Goal: Task Accomplishment & Management: Complete application form

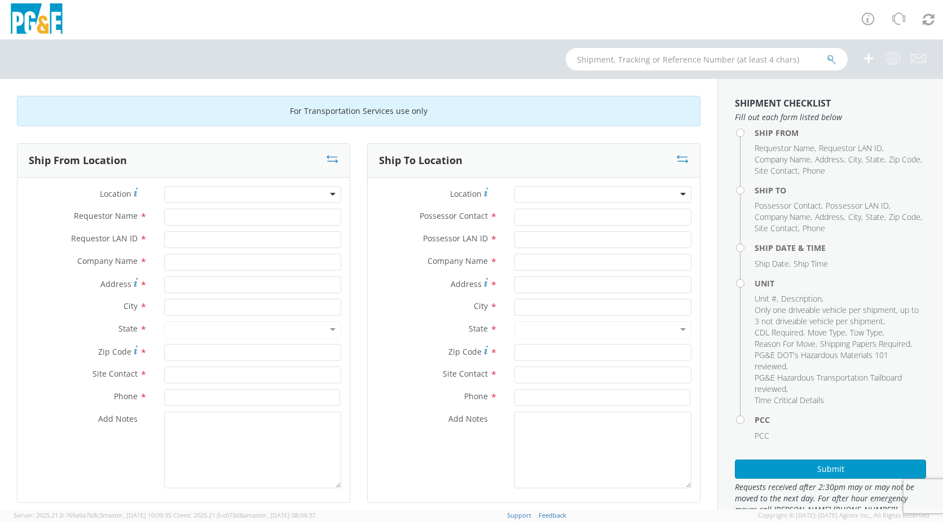
click at [328, 196] on div at bounding box center [252, 194] width 177 height 17
drag, startPoint x: 327, startPoint y: 193, endPoint x: 328, endPoint y: 202, distance: 8.5
click at [328, 196] on div at bounding box center [252, 194] width 177 height 17
click at [281, 198] on div at bounding box center [252, 194] width 177 height 17
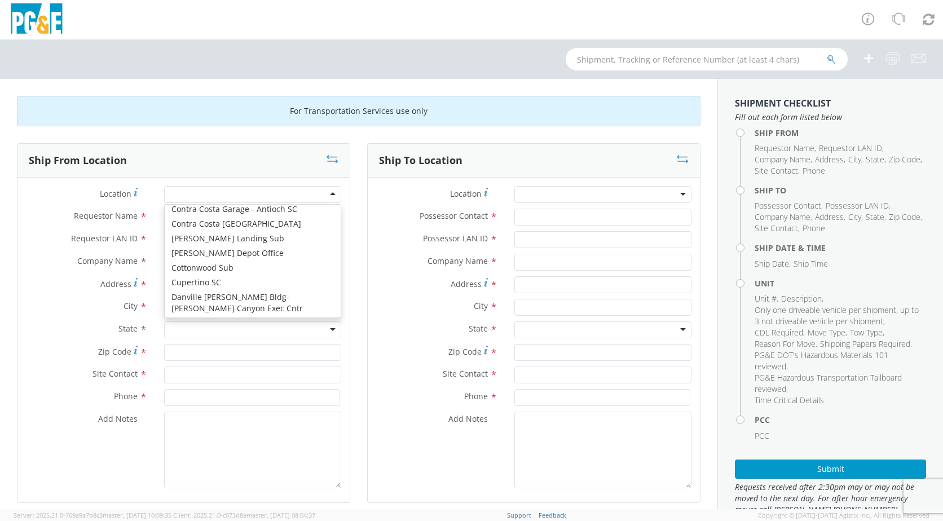
scroll to position [1154, 0]
type input "PG&E"
type input "[STREET_ADDRESS]"
type input "CONCORD"
type input "94518"
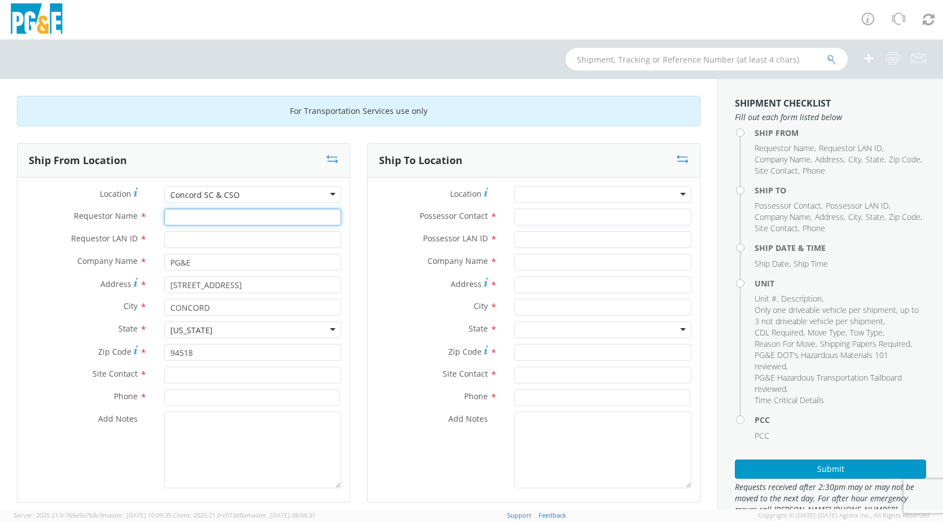
click at [214, 216] on input "Requestor Name *" at bounding box center [252, 217] width 177 height 17
type input "j"
type input "[PERSON_NAME]"
click at [171, 239] on input "Requestor LAN ID *" at bounding box center [252, 239] width 177 height 17
type input "JH2M"
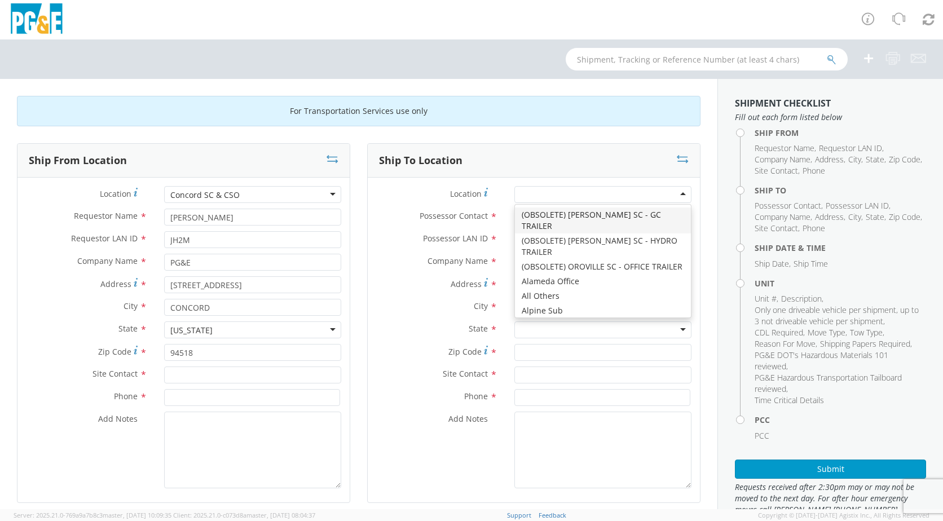
click at [676, 193] on div at bounding box center [602, 194] width 177 height 17
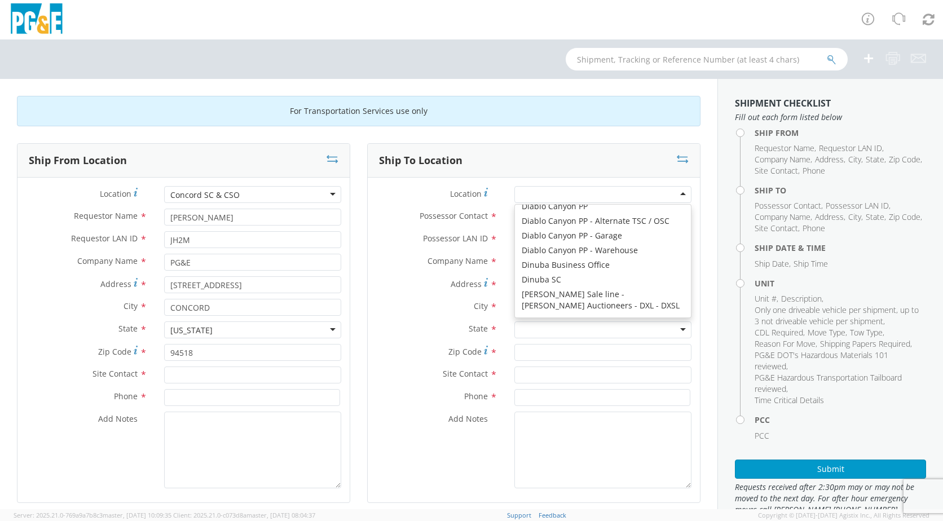
scroll to position [1468, 0]
type input "PG&E"
type input "[STREET_ADDRESS][PERSON_NAME]"
type input "[PERSON_NAME]"
type input "95620"
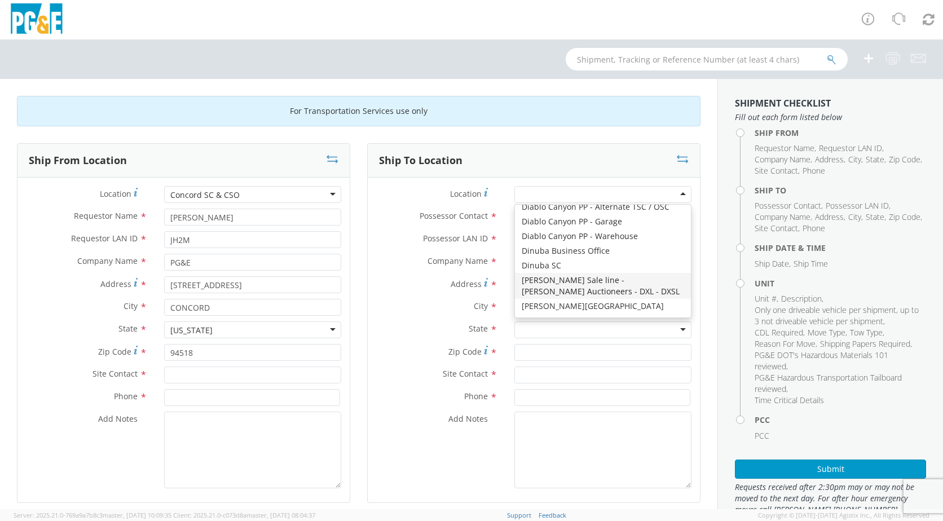
type input "[PHONE_NUMBER]"
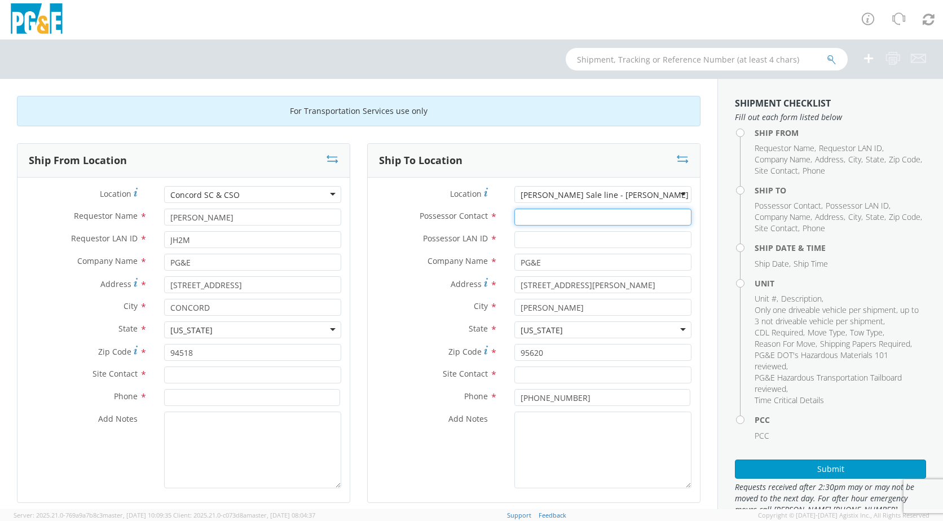
click at [567, 214] on input "Possessor Contact *" at bounding box center [602, 217] width 177 height 17
type input "[PERSON_NAME]"
click at [575, 235] on input "Possessor LAN ID *" at bounding box center [602, 239] width 177 height 17
type input "JH2M"
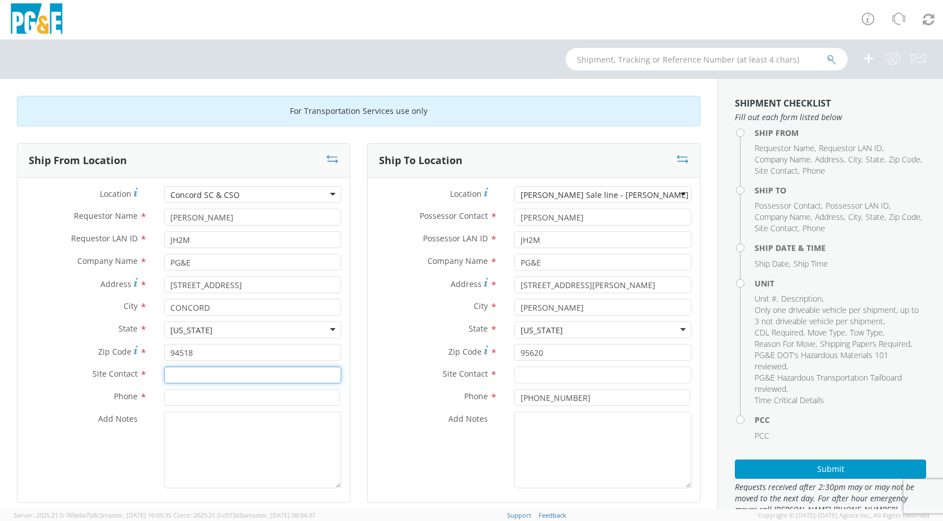
click at [186, 374] on input "text" at bounding box center [252, 375] width 177 height 17
type input "9"
type input "CREW LEADER"
click at [219, 400] on input at bounding box center [252, 397] width 176 height 17
type input "[PHONE_NUMBER]"
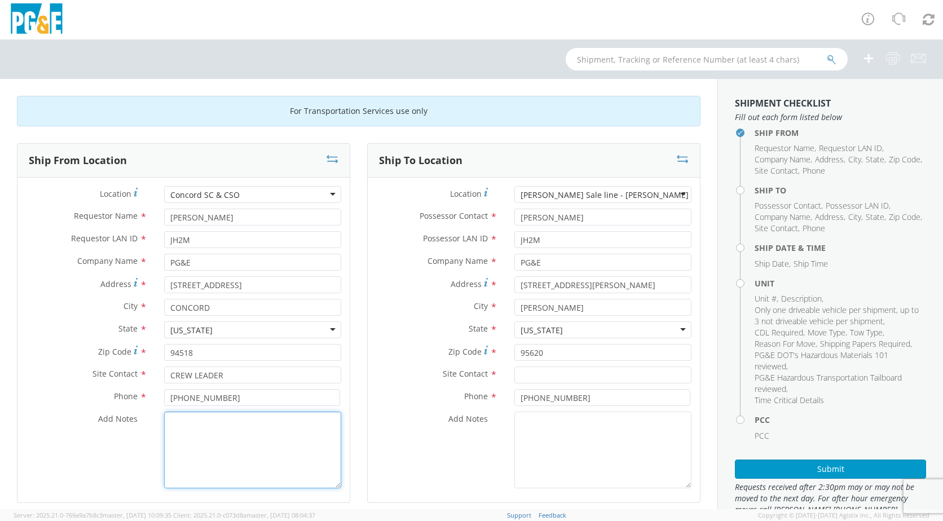
click at [205, 427] on textarea "Add Notes *" at bounding box center [252, 450] width 177 height 77
type textarea "TRANSPORT UNIT TO AUCTION"
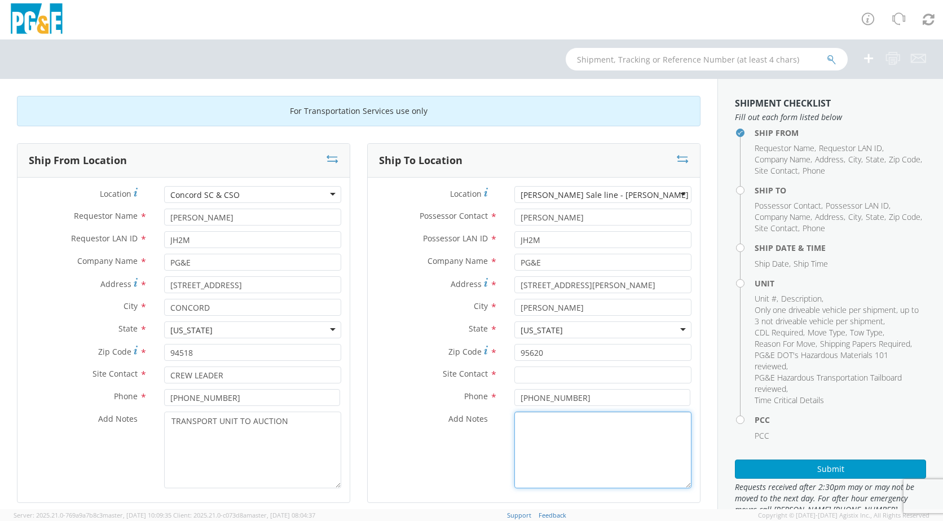
click at [519, 427] on textarea "Add Notes *" at bounding box center [602, 450] width 177 height 77
type textarea "TRANSPORT UNIT TO AUCTION"
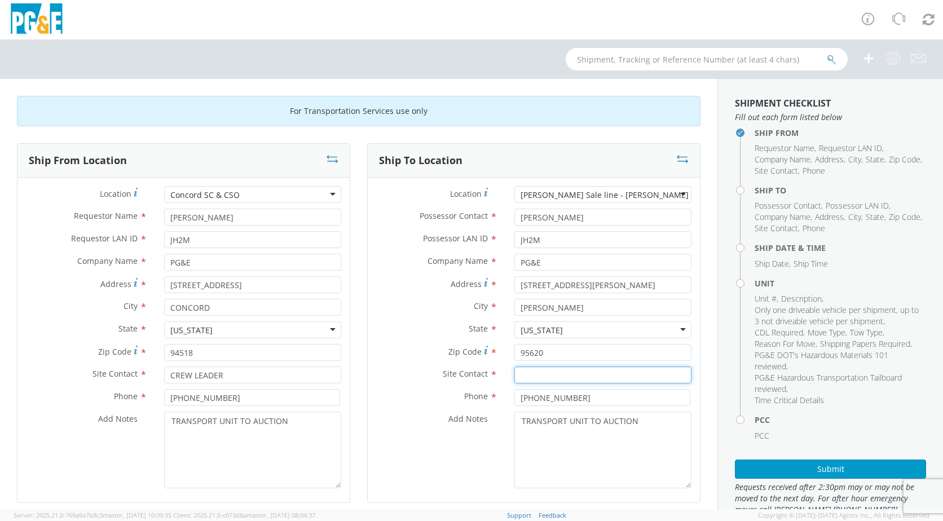
click at [527, 375] on input "text" at bounding box center [602, 375] width 177 height 17
type input "[PERSON_NAME]"
click at [581, 398] on input "[PHONE_NUMBER]" at bounding box center [602, 397] width 176 height 17
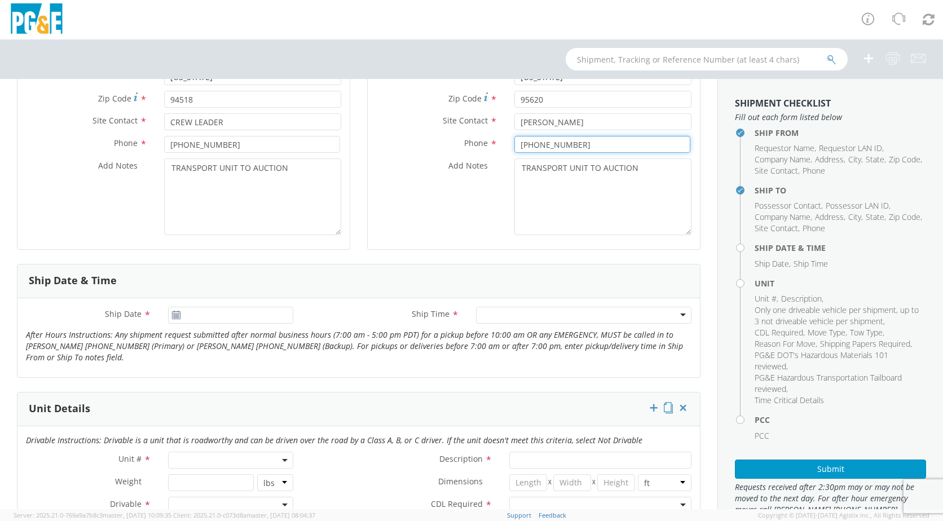
scroll to position [271, 0]
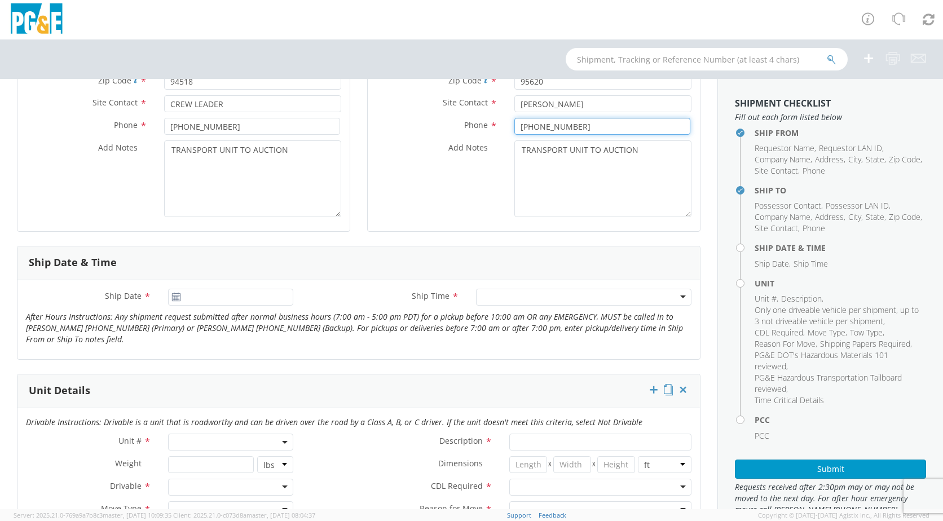
type input "[PHONE_NUMBER]"
click at [177, 298] on icon at bounding box center [176, 297] width 10 height 9
click at [171, 298] on icon at bounding box center [176, 297] width 10 height 9
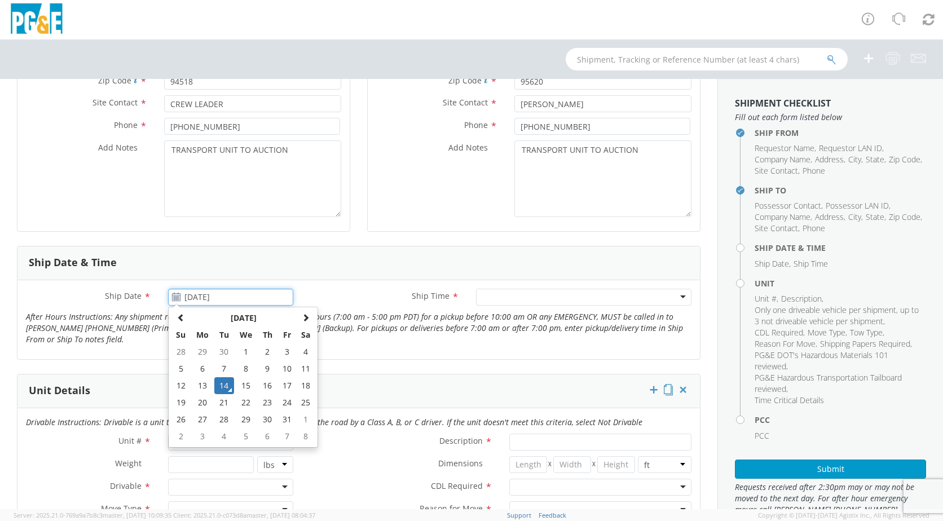
drag, startPoint x: 206, startPoint y: 302, endPoint x: 217, endPoint y: 300, distance: 11.4
click at [209, 302] on input "[DATE]" at bounding box center [230, 297] width 125 height 17
click at [244, 386] on td "15" at bounding box center [246, 385] width 24 height 17
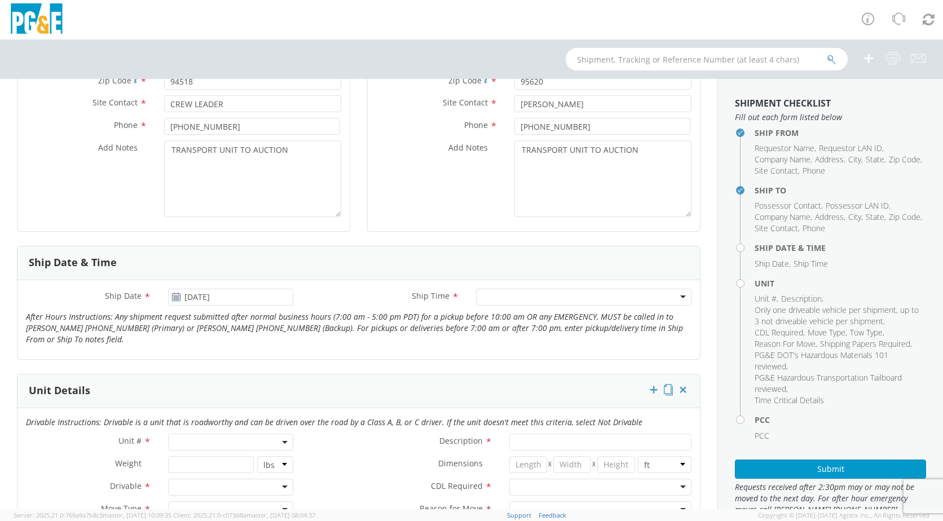
type input "[DATE]"
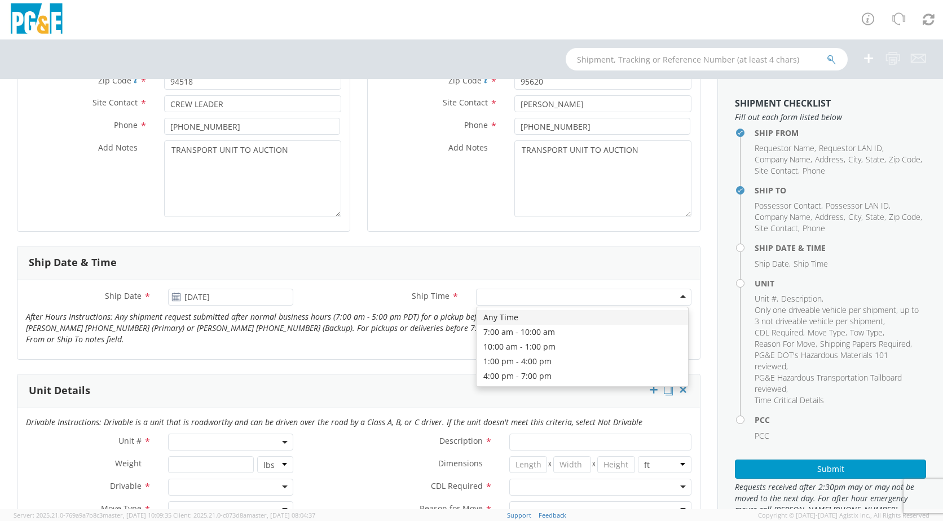
click at [674, 300] on div at bounding box center [583, 297] width 215 height 17
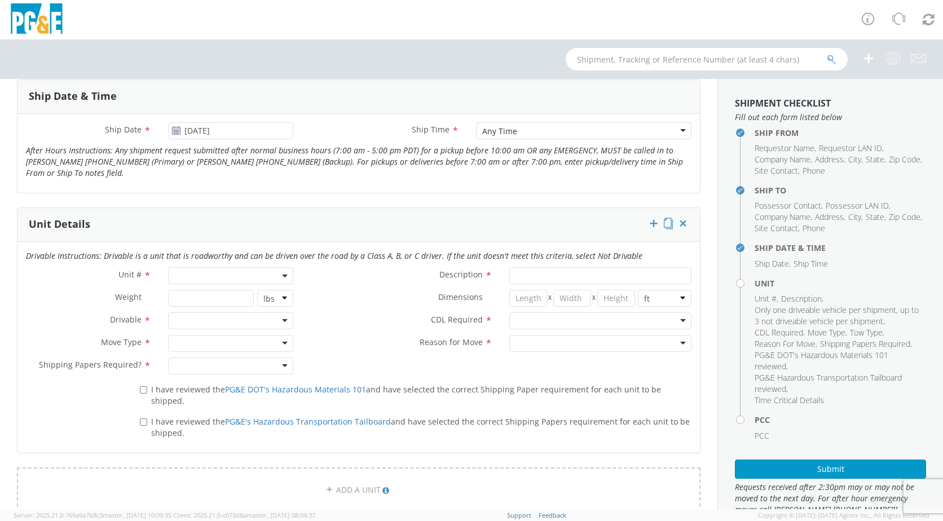
scroll to position [443, 0]
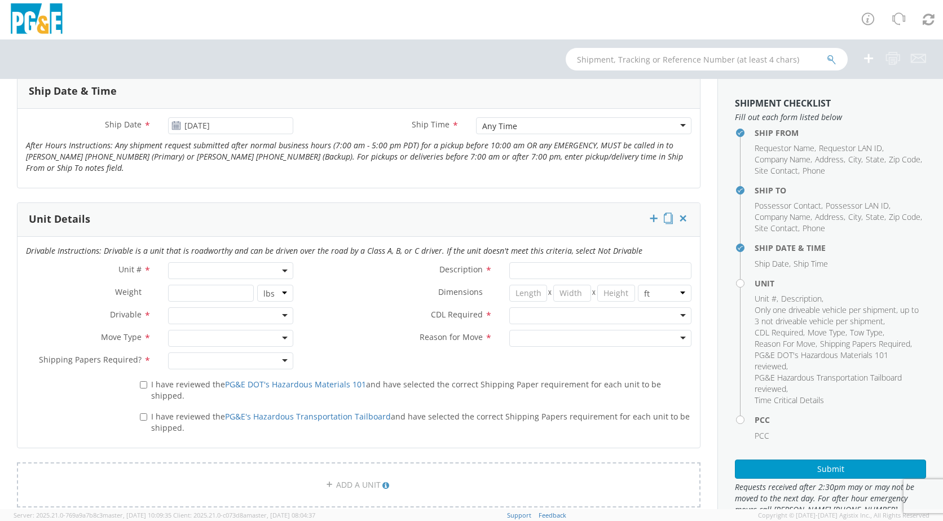
click at [284, 273] on span at bounding box center [285, 270] width 2 height 17
click at [232, 293] on input "search" at bounding box center [230, 289] width 118 height 17
type input "B30669"
type input "VAN; CARGO - COMPACT 4X2"
type input "5270"
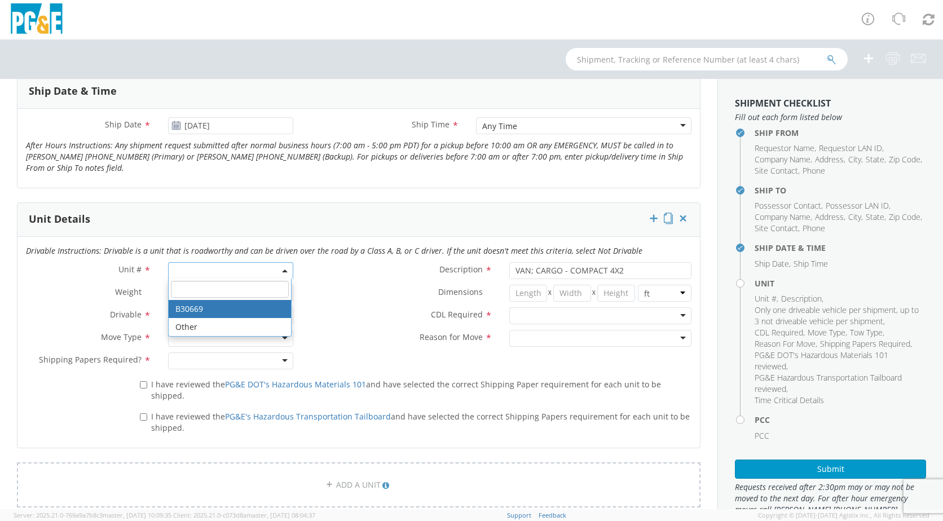
select select "B30669"
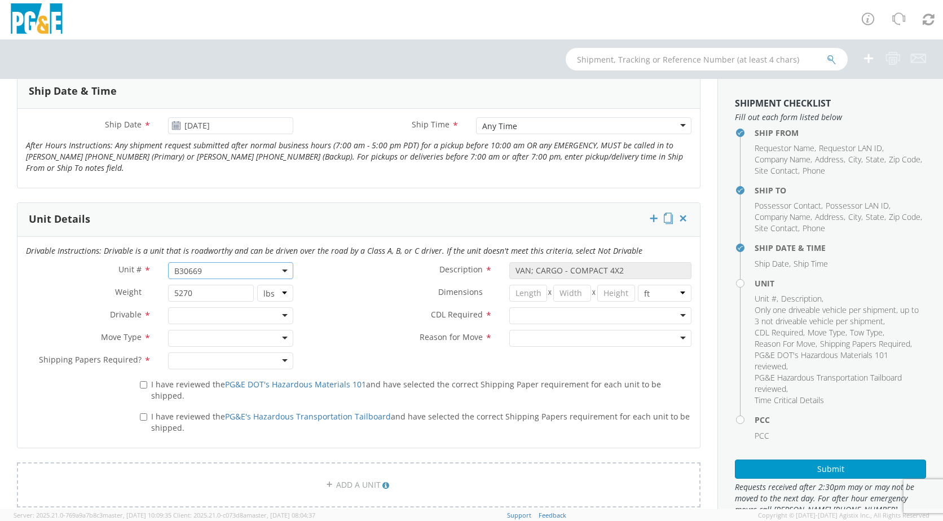
click at [280, 313] on div at bounding box center [230, 315] width 125 height 17
click at [279, 336] on div at bounding box center [230, 338] width 125 height 17
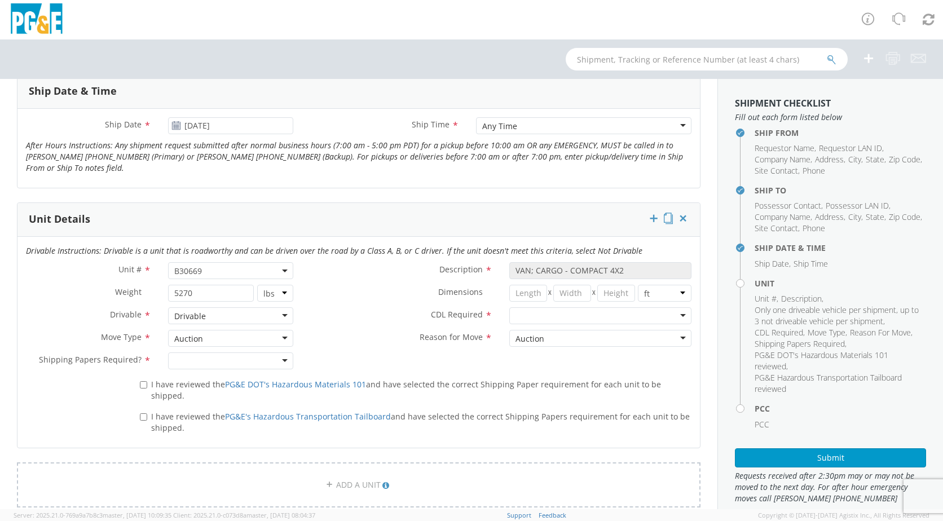
click at [285, 362] on div at bounding box center [230, 360] width 125 height 17
click at [143, 385] on input "I have reviewed the PG&E DOT's Hazardous Materials 101 and have selected the co…" at bounding box center [143, 384] width 7 height 7
checkbox input "true"
click at [141, 413] on input "I have reviewed the PG&E's Hazardous Transportation Tailboard and have selected…" at bounding box center [143, 416] width 7 height 7
checkbox input "true"
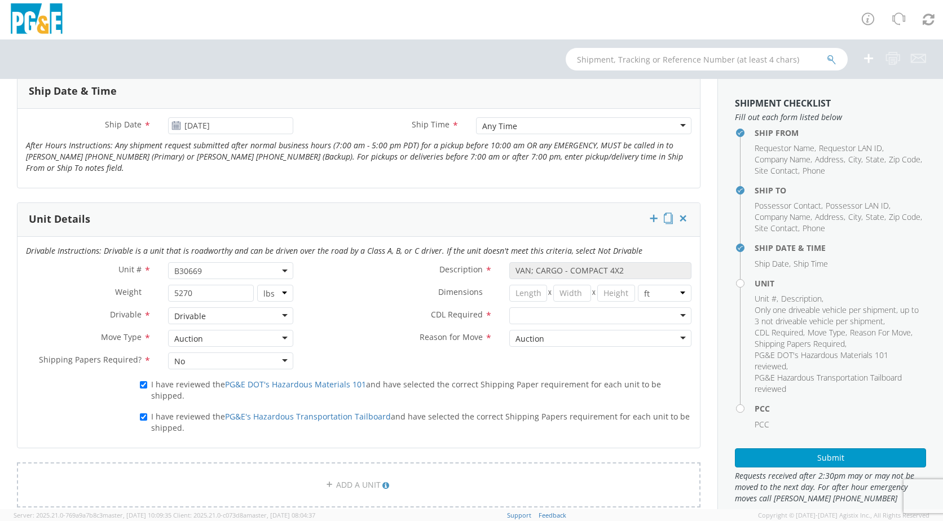
click at [669, 315] on div at bounding box center [600, 315] width 182 height 17
click at [671, 337] on div "Auction" at bounding box center [600, 338] width 182 height 17
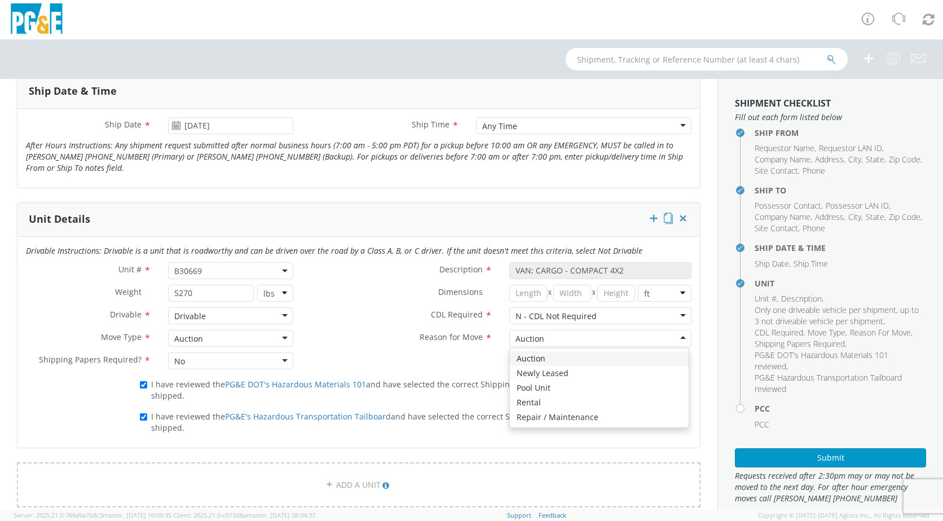
click at [671, 337] on div "Auction" at bounding box center [600, 338] width 182 height 17
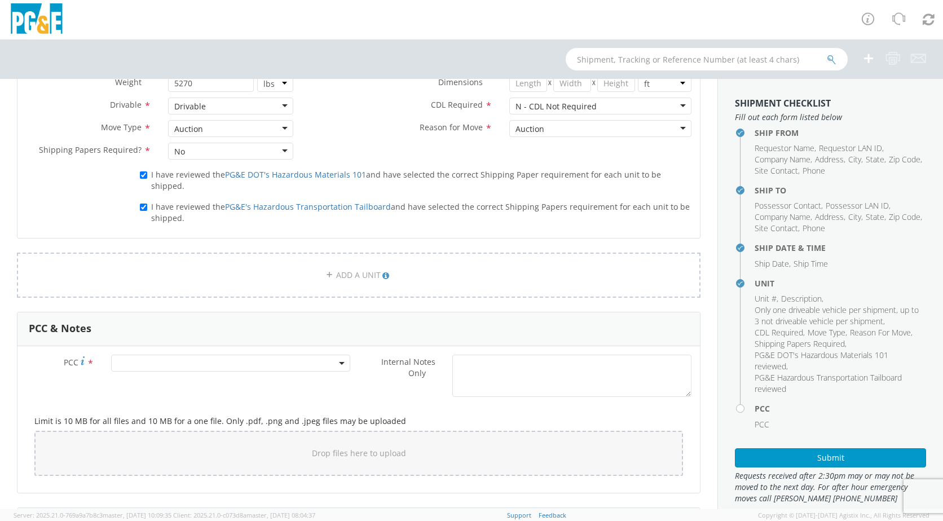
scroll to position [661, 0]
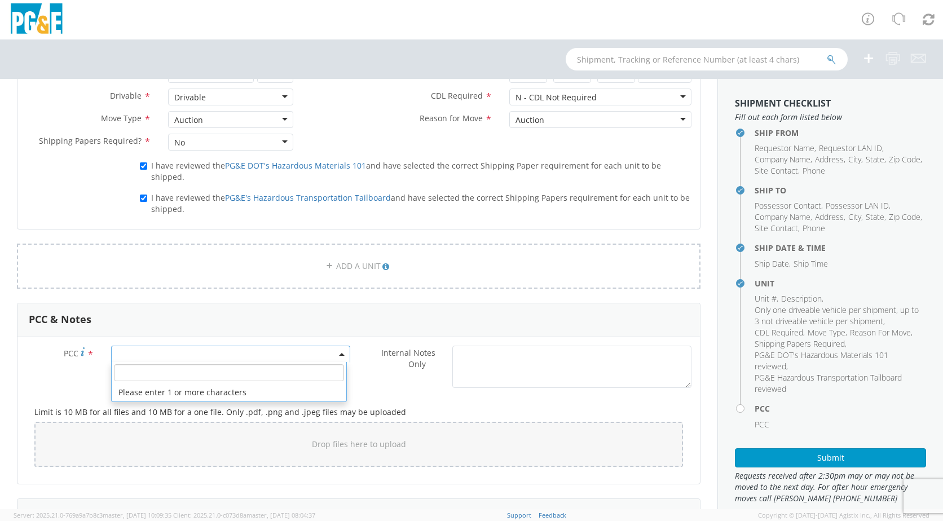
click at [343, 346] on span at bounding box center [230, 354] width 239 height 17
click at [211, 364] on input "number" at bounding box center [229, 372] width 230 height 17
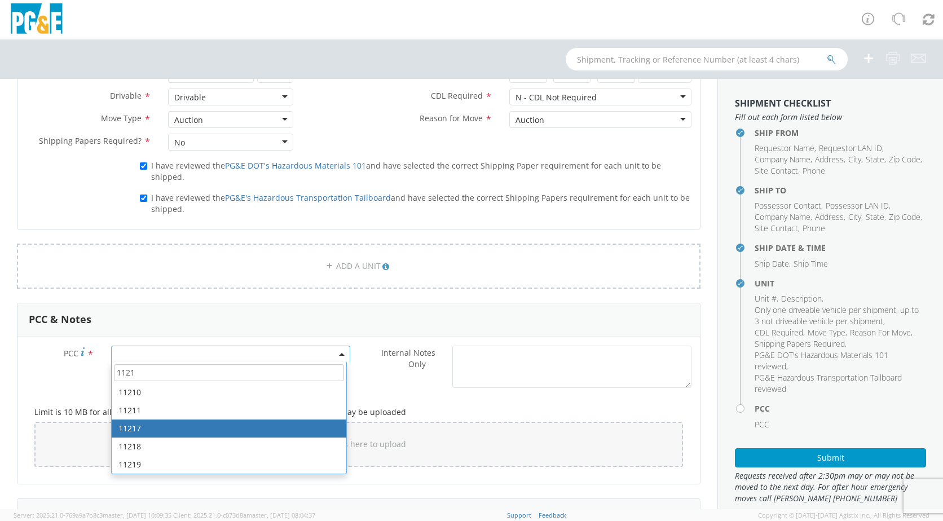
type input "1121"
select select "11217"
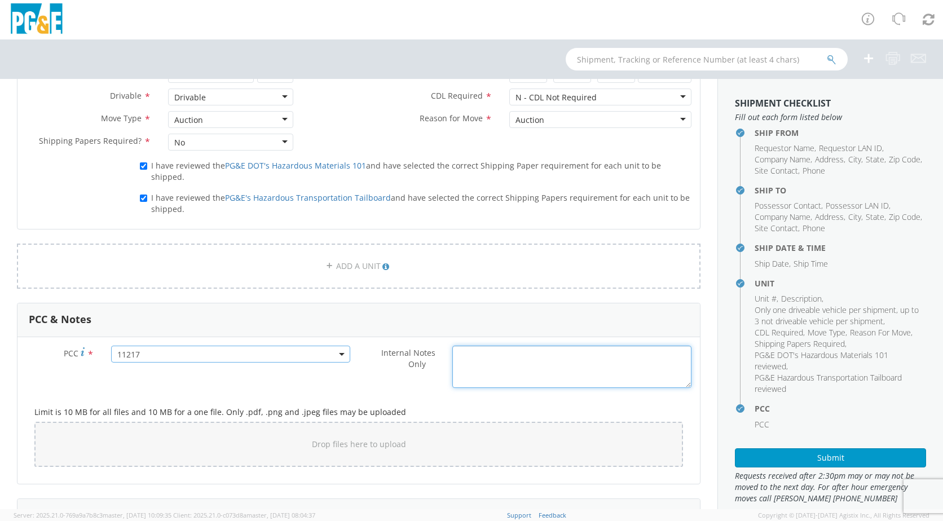
click at [500, 361] on textarea "Internal Notes Only *" at bounding box center [571, 367] width 239 height 42
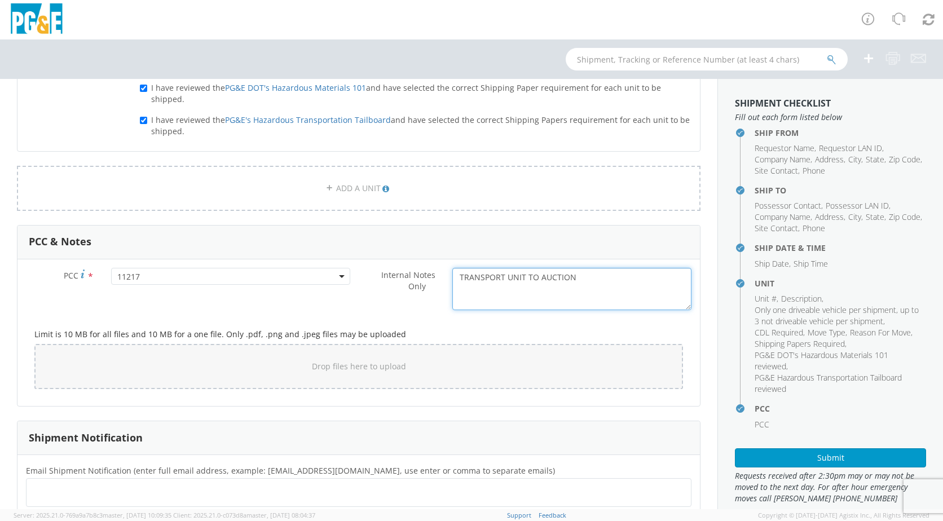
scroll to position [866, 0]
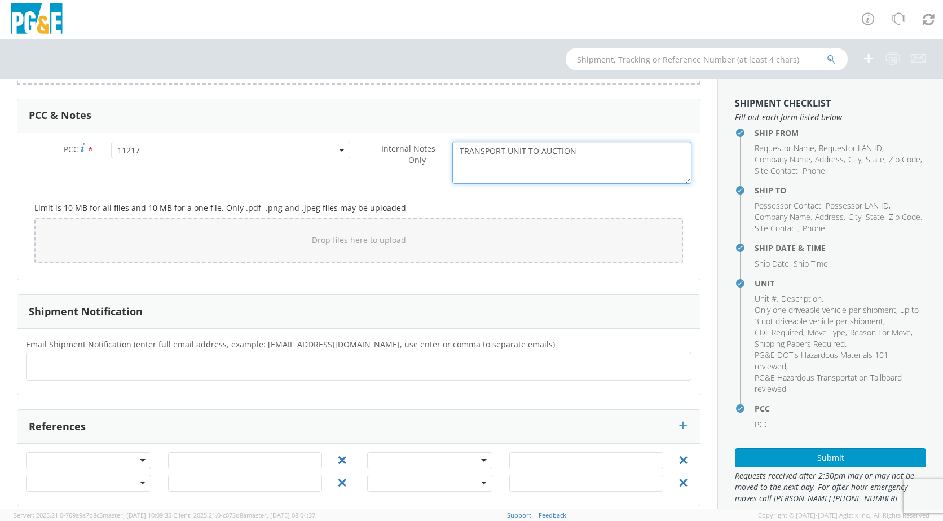
type textarea "TRANSPORT UNIT TO AUCTION"
click at [105, 357] on ul at bounding box center [358, 366] width 655 height 19
type input "[EMAIL_ADDRESS][DOMAIN_NAME]"
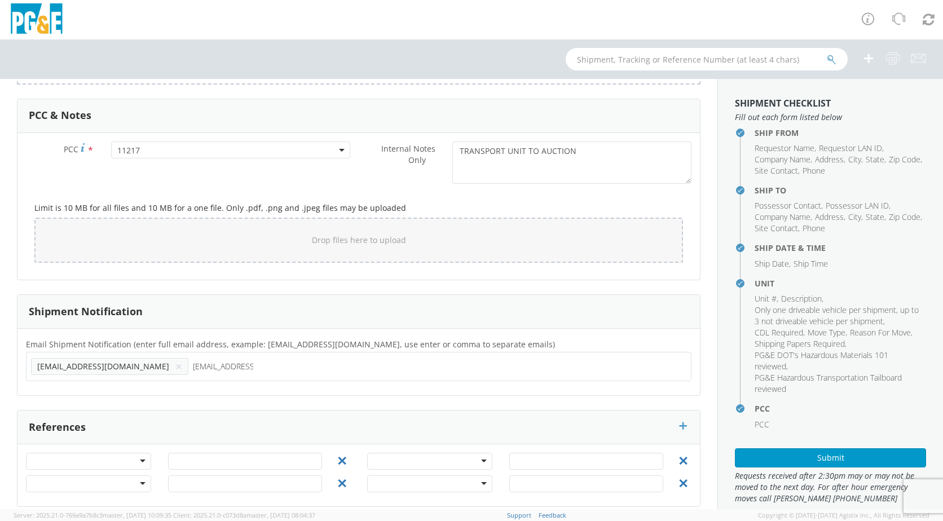
type input "[EMAIL_ADDRESS][DOMAIN_NAME]"
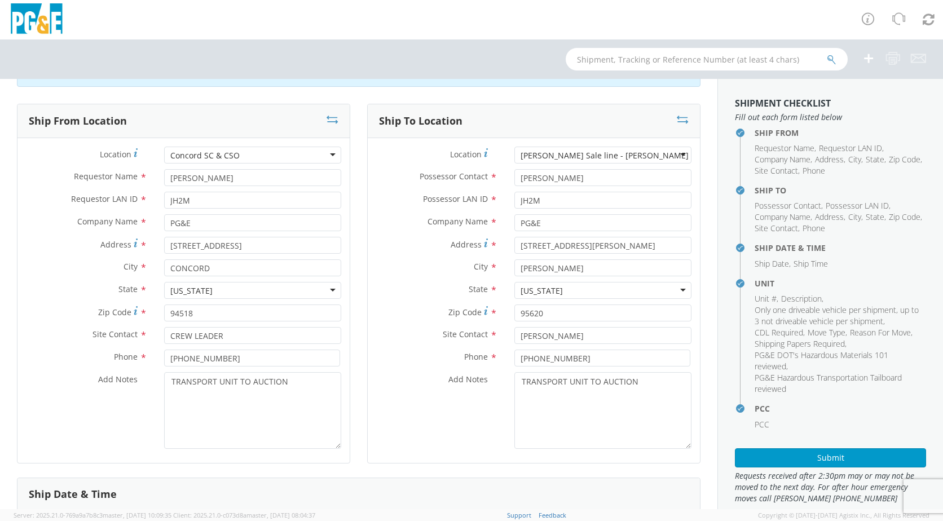
scroll to position [0, 0]
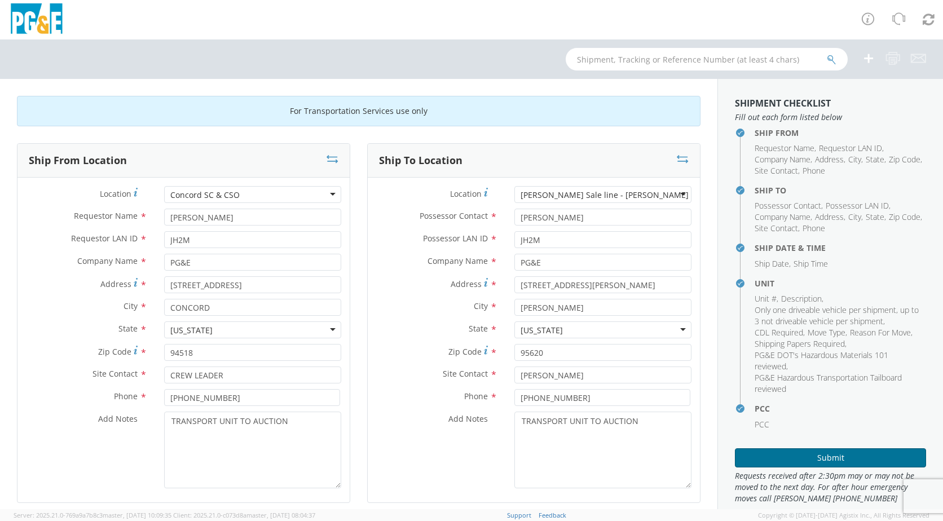
click at [825, 456] on button "Submit" at bounding box center [830, 457] width 191 height 19
